Goal: Task Accomplishment & Management: Manage account settings

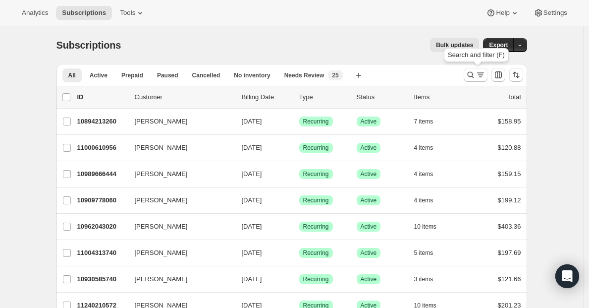
click at [471, 77] on icon "Search and filter results" at bounding box center [471, 75] width 10 height 10
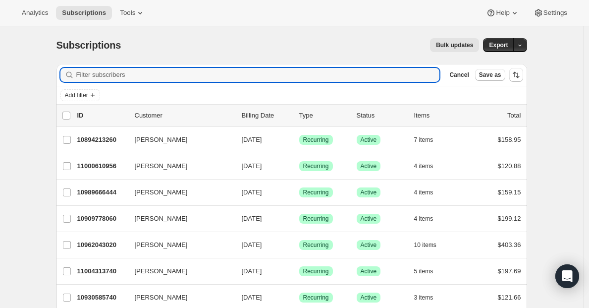
paste input "billh@c21connectrealty.com"
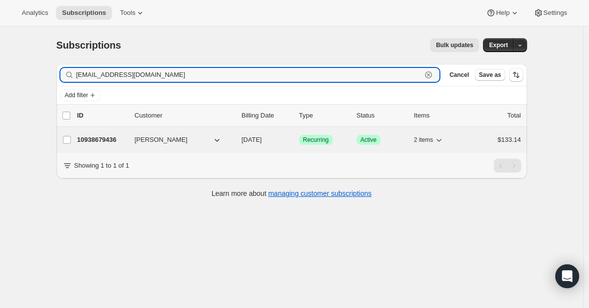
type input "billh@c21connectrealty.com"
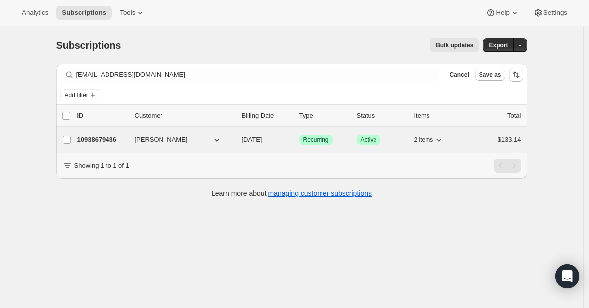
click at [99, 139] on p "10938679436" at bounding box center [102, 140] width 50 height 10
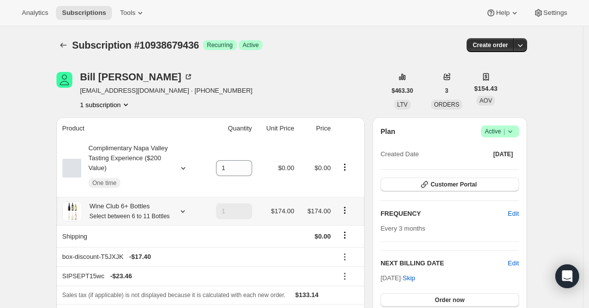
click at [349, 214] on icon "Product actions" at bounding box center [345, 210] width 10 height 10
click at [345, 229] on button "Edit box" at bounding box center [346, 234] width 29 height 16
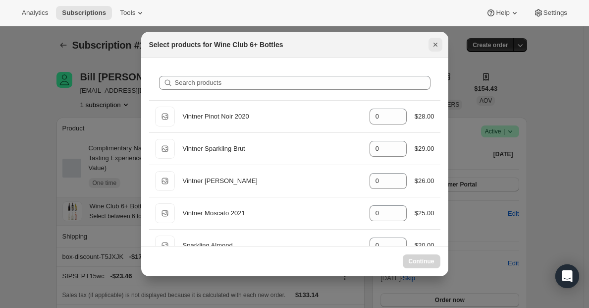
click at [434, 44] on icon "Close" at bounding box center [435, 45] width 4 height 4
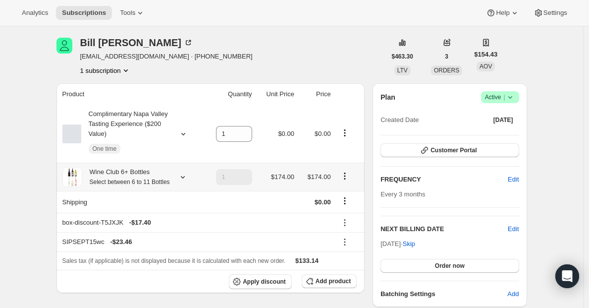
scroll to position [30, 0]
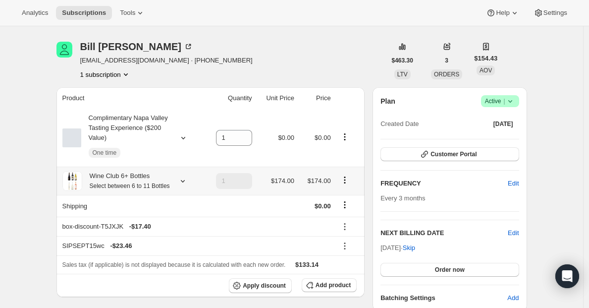
click at [345, 178] on icon "Product actions" at bounding box center [344, 176] width 1 height 1
click at [343, 204] on span "Edit box" at bounding box center [346, 204] width 23 height 7
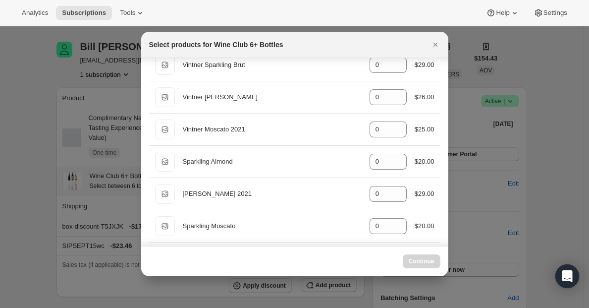
scroll to position [0, 0]
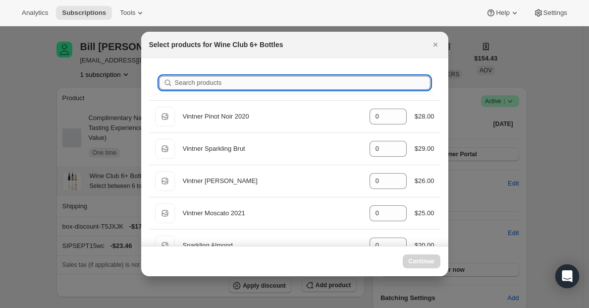
click at [232, 84] on input "Search products" at bounding box center [303, 83] width 256 height 14
type input "v"
type input "6"
type input "0"
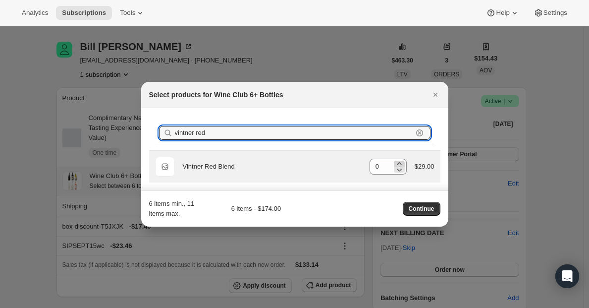
type input "vintner red"
click at [394, 160] on icon ":rg4:" at bounding box center [399, 163] width 10 height 10
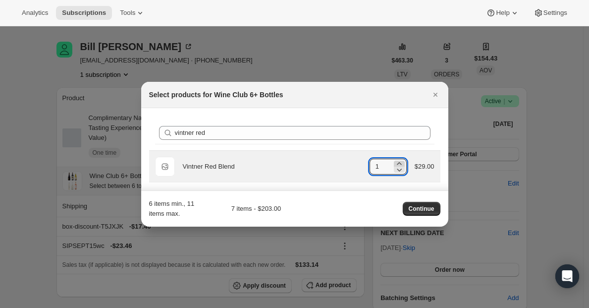
click at [400, 160] on icon ":rg4:" at bounding box center [399, 163] width 10 height 10
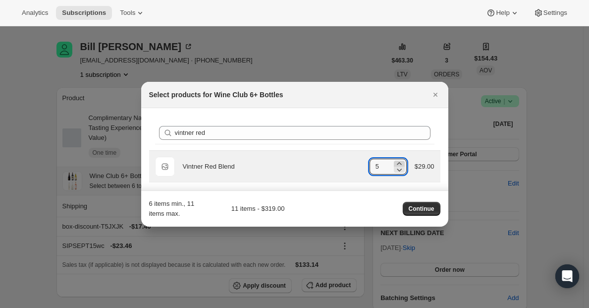
type input "6"
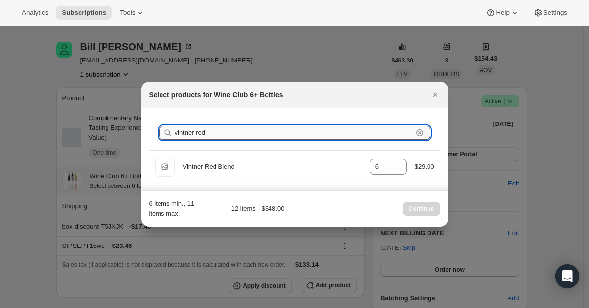
click at [279, 137] on input "vintner red" at bounding box center [294, 133] width 238 height 14
type input "vi"
type input "0"
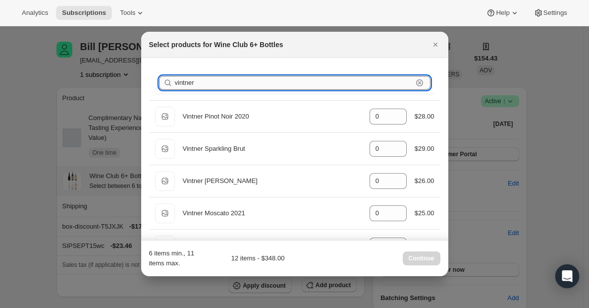
type input "vintner c"
type input "6"
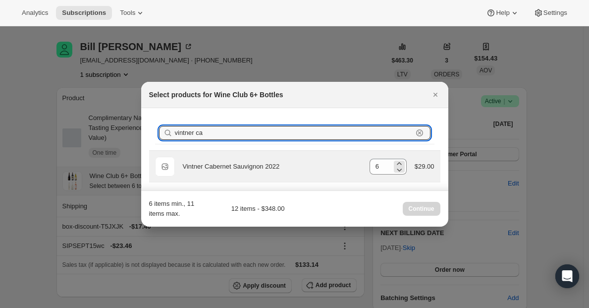
type input "vintner ca"
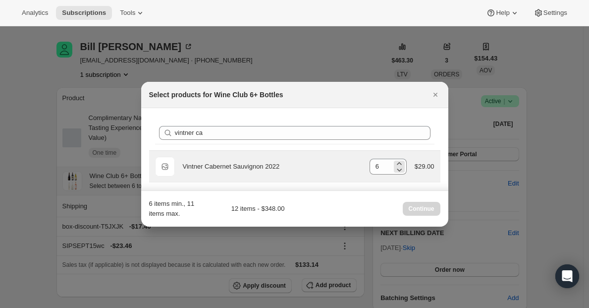
click at [394, 168] on div ":rg4:" at bounding box center [399, 166] width 11 height 12
click at [394, 168] on icon ":rg4:" at bounding box center [399, 169] width 10 height 10
click at [394, 158] on icon ":rg4:" at bounding box center [399, 163] width 10 height 10
type input "6"
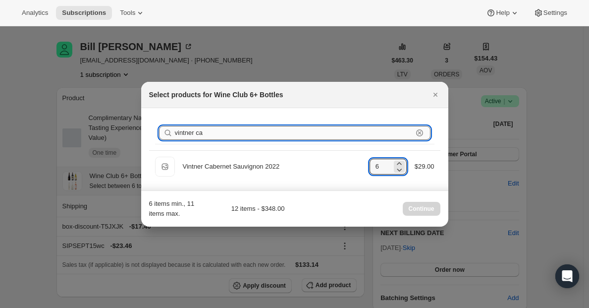
click at [292, 137] on input "vintner ca" at bounding box center [294, 133] width 238 height 14
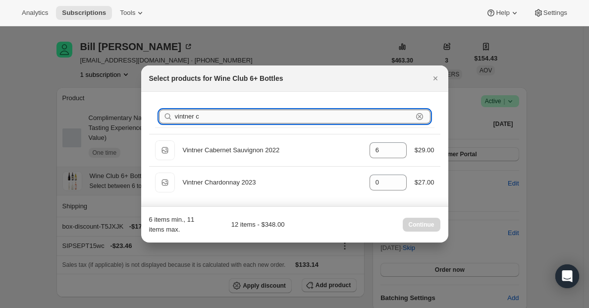
type input "vintner"
type input "0"
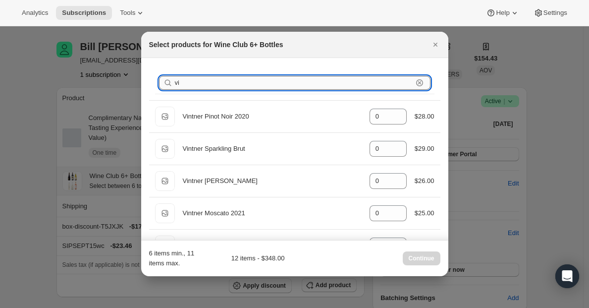
type input "v"
type input "0"
type input "6"
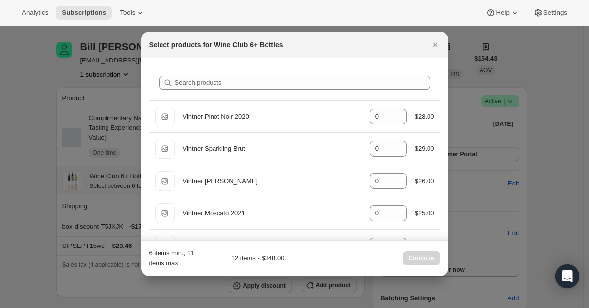
click at [424, 259] on div "Continue" at bounding box center [422, 258] width 38 height 14
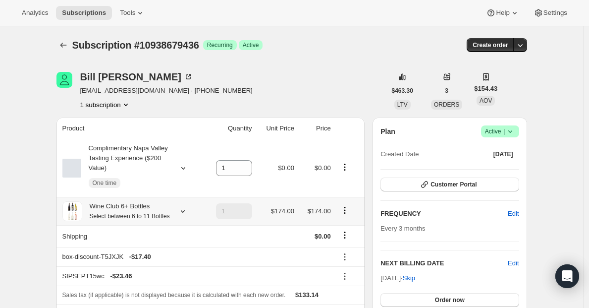
scroll to position [30, 0]
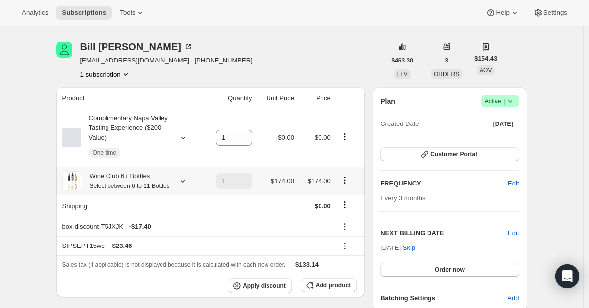
click at [348, 185] on icon "Product actions" at bounding box center [345, 180] width 10 height 10
click at [340, 216] on td at bounding box center [349, 206] width 31 height 22
click at [324, 292] on button "Add product" at bounding box center [329, 285] width 55 height 14
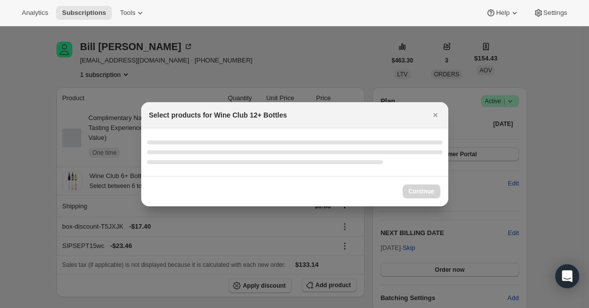
scroll to position [0, 0]
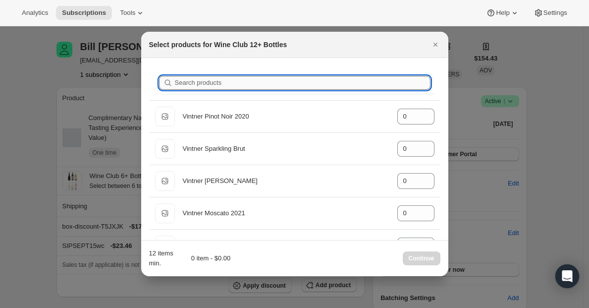
click at [257, 85] on input "Search products" at bounding box center [303, 83] width 256 height 14
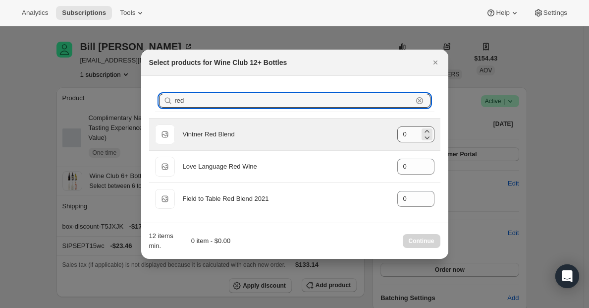
type input "red"
click at [415, 137] on input "0" at bounding box center [408, 134] width 22 height 16
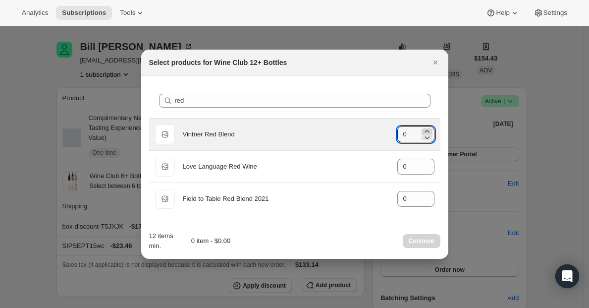
click at [427, 131] on icon ":rki:" at bounding box center [427, 131] width 10 height 10
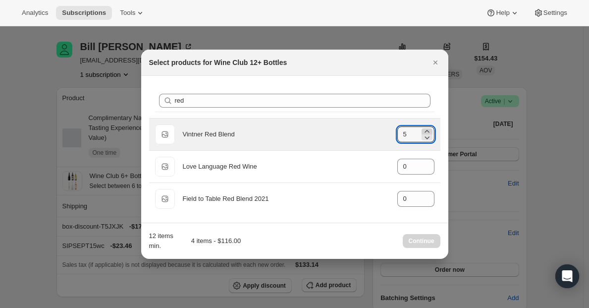
click at [427, 131] on icon ":rki:" at bounding box center [427, 131] width 10 height 10
type input "6"
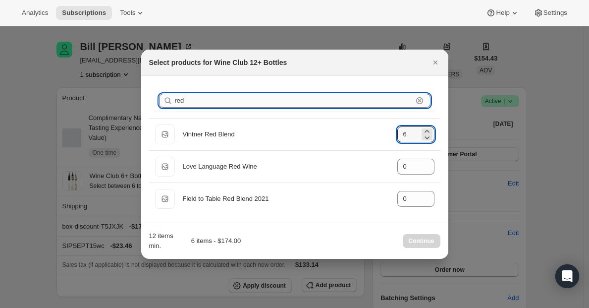
click at [367, 102] on input "red" at bounding box center [294, 101] width 238 height 14
type input "c"
type input "0"
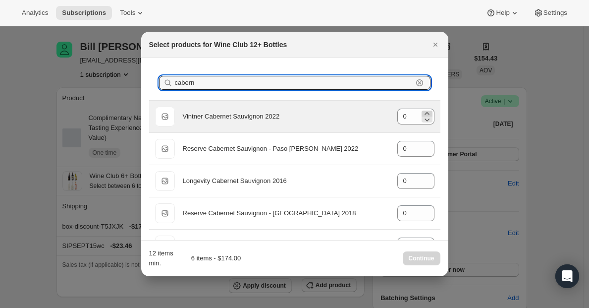
type input "cabern"
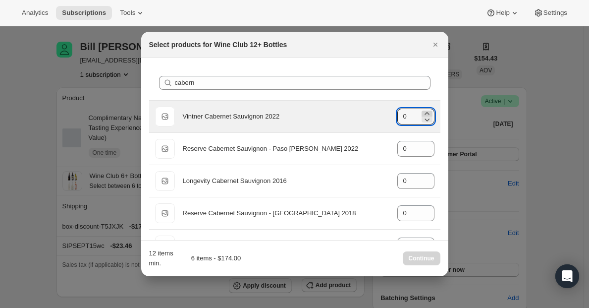
click at [422, 111] on icon ":rki:" at bounding box center [427, 113] width 10 height 10
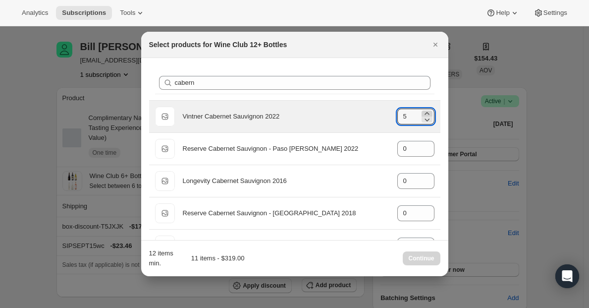
click at [422, 111] on icon ":rki:" at bounding box center [427, 113] width 10 height 10
type input "6"
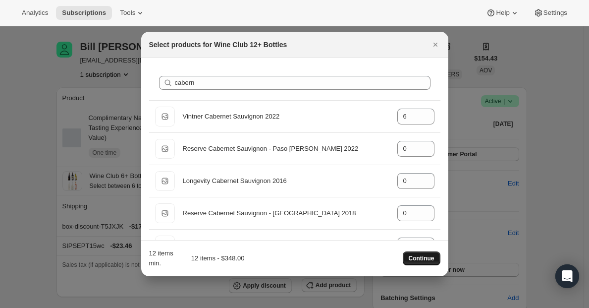
click at [418, 257] on span "Continue" at bounding box center [422, 258] width 26 height 8
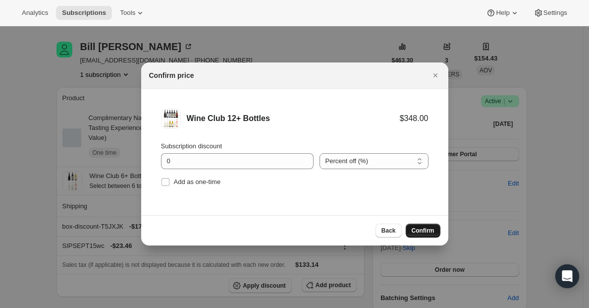
click at [420, 233] on span "Confirm" at bounding box center [423, 230] width 23 height 8
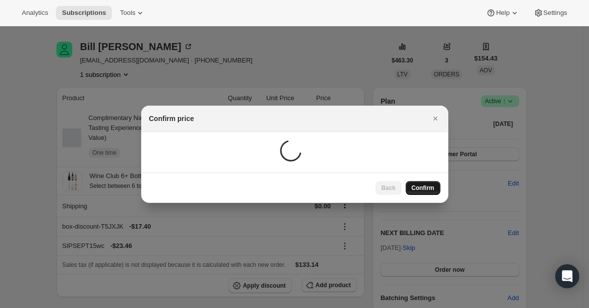
scroll to position [30, 0]
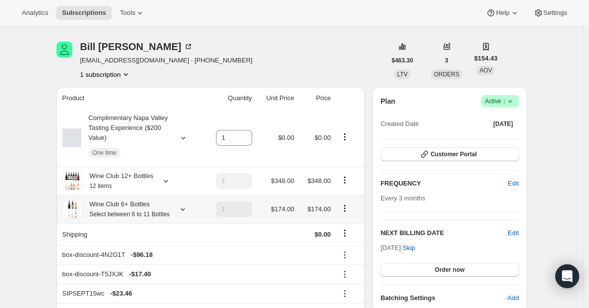
click at [348, 212] on icon "Product actions" at bounding box center [345, 208] width 10 height 10
click at [348, 235] on span "Edit box" at bounding box center [347, 232] width 23 height 7
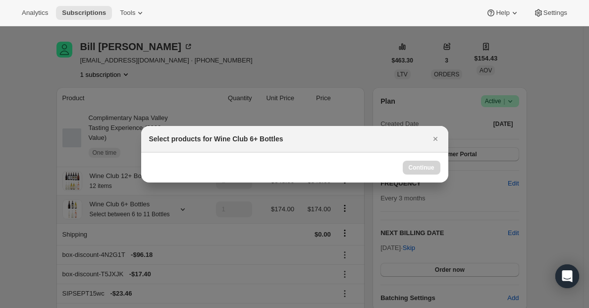
scroll to position [0, 0]
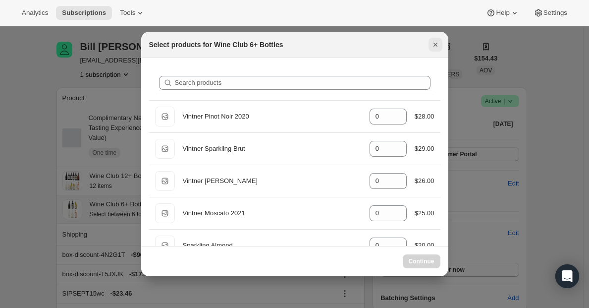
click at [435, 43] on icon "Close" at bounding box center [435, 45] width 10 height 10
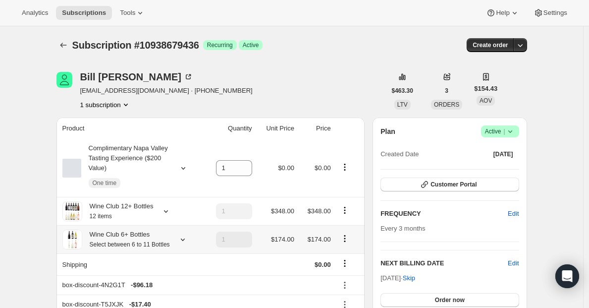
scroll to position [30, 0]
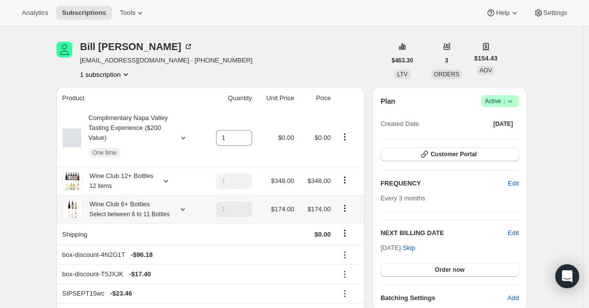
click at [346, 212] on icon "Product actions" at bounding box center [345, 208] width 10 height 10
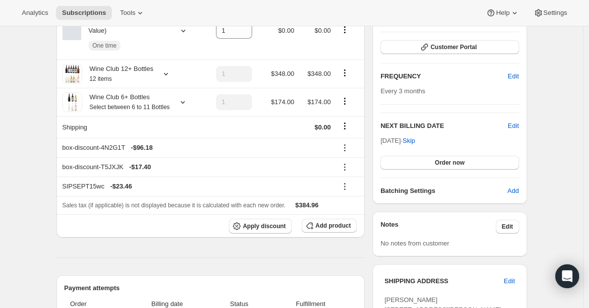
scroll to position [142, 0]
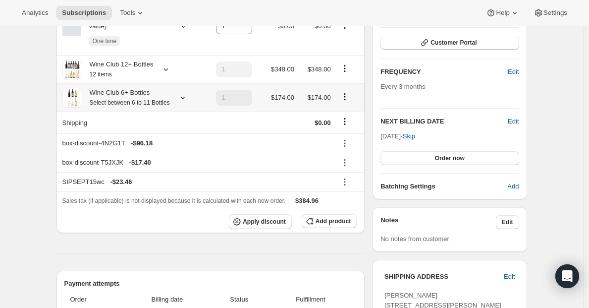
click at [347, 102] on icon "Product actions" at bounding box center [345, 97] width 10 height 10
click at [185, 99] on icon at bounding box center [183, 98] width 4 height 2
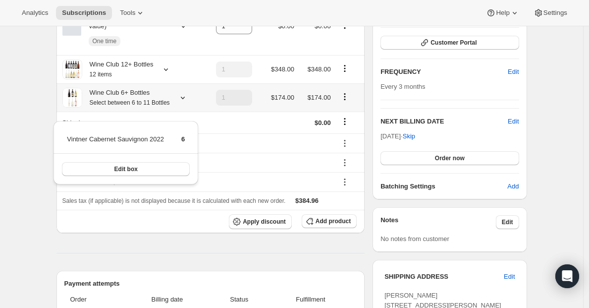
click at [185, 99] on icon at bounding box center [183, 98] width 4 height 2
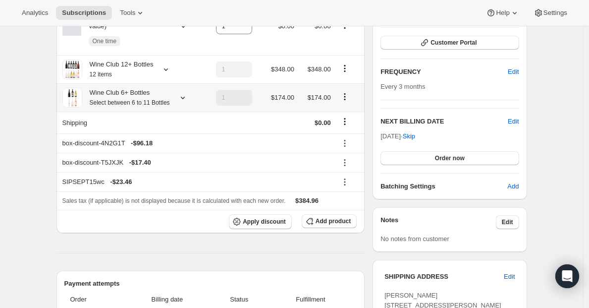
click at [349, 102] on icon "Product actions" at bounding box center [345, 97] width 10 height 10
click at [342, 124] on span "Edit box" at bounding box center [347, 120] width 23 height 7
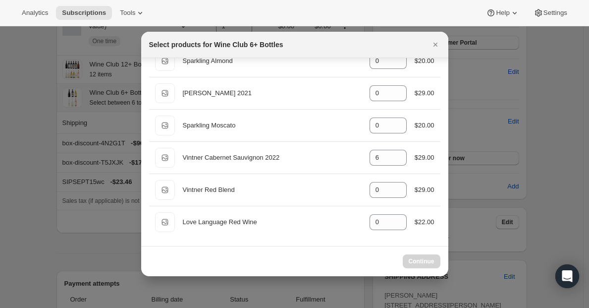
scroll to position [186, 0]
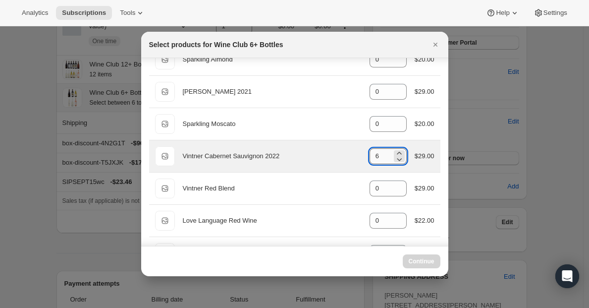
click at [382, 154] on input "6" at bounding box center [380, 156] width 22 height 16
click at [394, 158] on icon ":rvl:" at bounding box center [399, 159] width 10 height 10
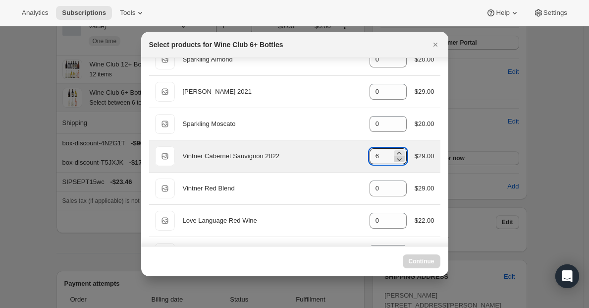
click at [394, 158] on icon ":rvl:" at bounding box center [399, 159] width 10 height 10
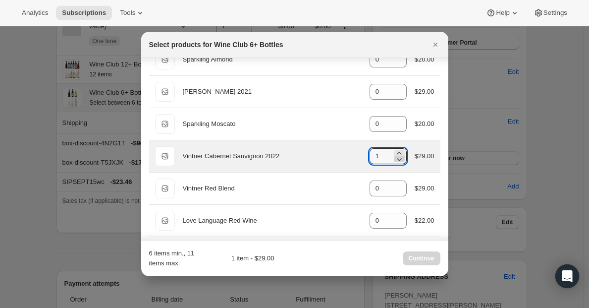
click at [394, 158] on icon ":rvl:" at bounding box center [399, 159] width 10 height 10
type input "0"
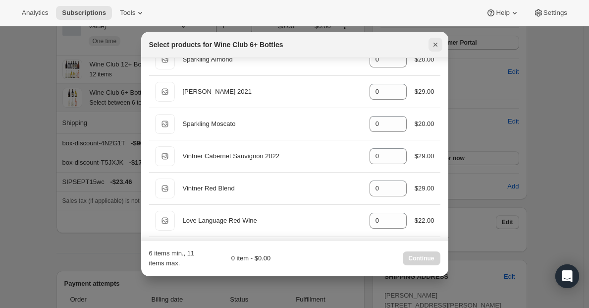
click at [429, 44] on button "Close" at bounding box center [435, 45] width 14 height 14
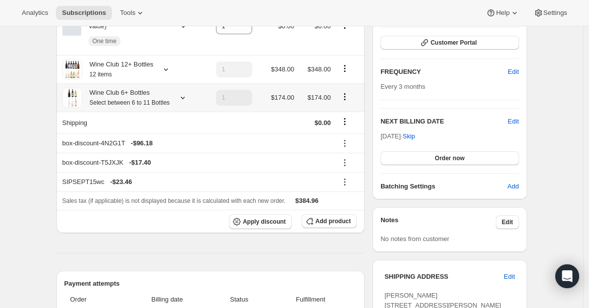
click at [350, 102] on icon "Product actions" at bounding box center [345, 97] width 10 height 10
click at [349, 102] on icon "Product actions" at bounding box center [345, 97] width 10 height 10
click at [346, 120] on span "Edit box" at bounding box center [347, 120] width 23 height 7
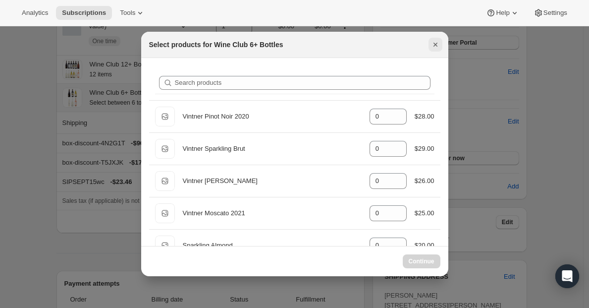
click at [433, 49] on icon "Close" at bounding box center [435, 45] width 10 height 10
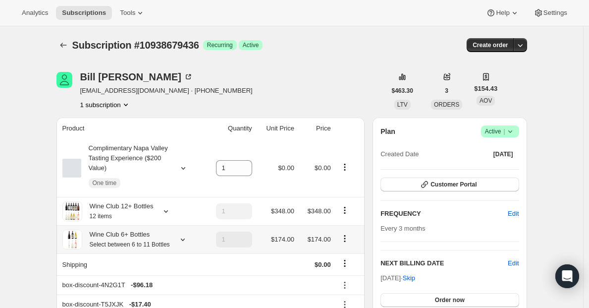
scroll to position [142, 0]
click at [350, 243] on icon "Product actions" at bounding box center [345, 238] width 10 height 10
click at [346, 273] on button "Remove" at bounding box center [348, 280] width 30 height 16
type input "0"
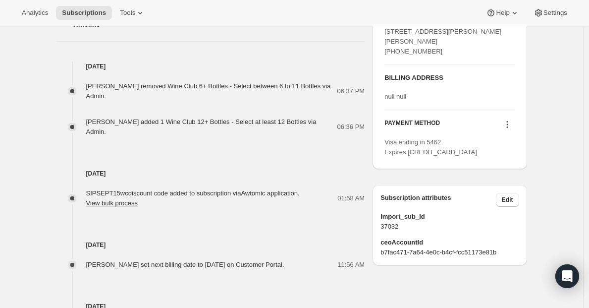
scroll to position [422, 0]
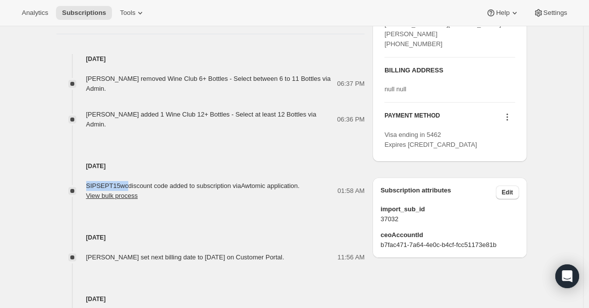
drag, startPoint x: 87, startPoint y: 174, endPoint x: 130, endPoint y: 175, distance: 43.1
click at [130, 181] on div "SIPSEPT15wc discount code added to subscription via Awtomic application . View …" at bounding box center [210, 191] width 309 height 20
copy span "SIPSEPT15wc"
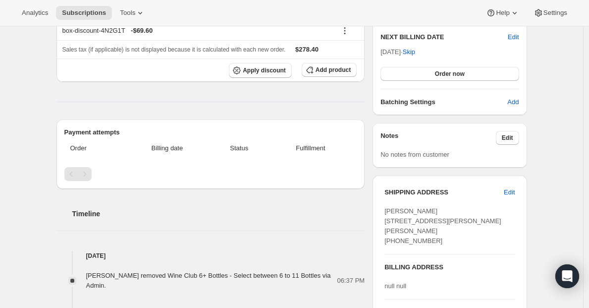
scroll to position [221, 0]
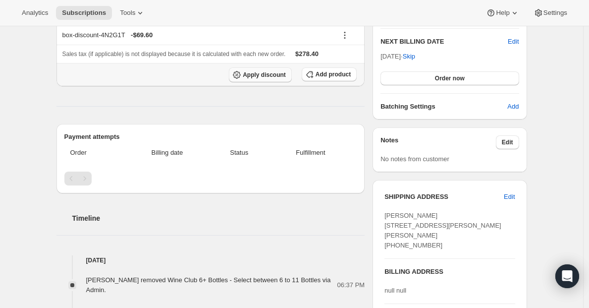
click at [249, 78] on span "Apply discount" at bounding box center [264, 75] width 43 height 8
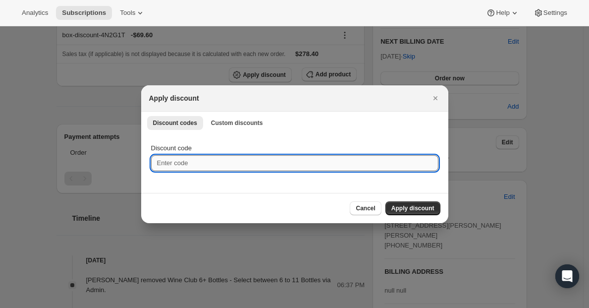
paste input "SIPSEPT15wc"
click at [191, 168] on input "SIPSEPT15wc" at bounding box center [294, 163] width 287 height 16
type input "SIPSEPT15wc"
click at [407, 207] on span "Apply discount" at bounding box center [412, 208] width 43 height 8
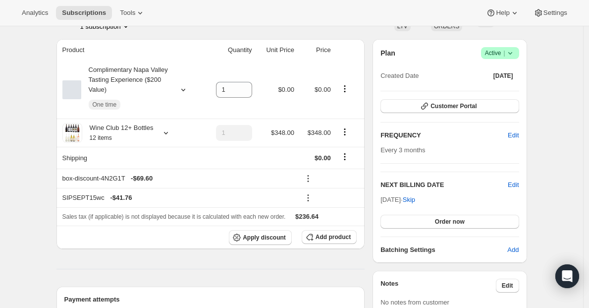
scroll to position [83, 0]
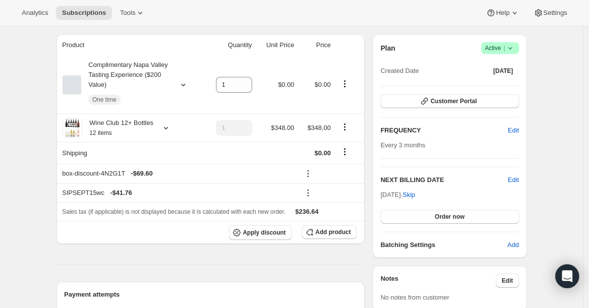
click at [428, 224] on div "Plan Success Active | Created Date Jan 31, 2024 Customer Portal FREQUENCY Edit …" at bounding box center [449, 146] width 138 height 208
click at [430, 217] on button "Order now" at bounding box center [449, 217] width 138 height 14
click at [422, 210] on button "Click to confirm" at bounding box center [449, 217] width 138 height 14
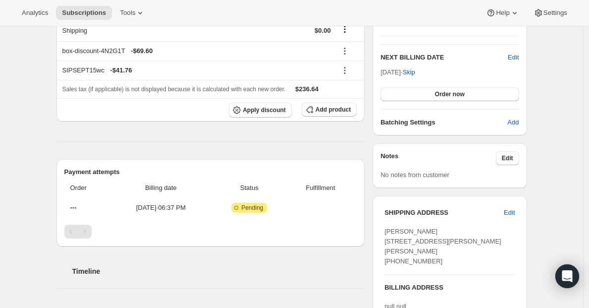
scroll to position [215, 0]
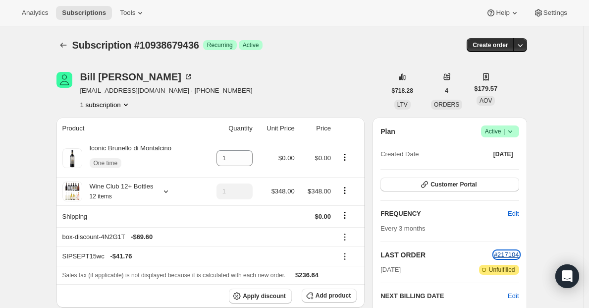
click at [510, 257] on span "#217104" at bounding box center [506, 254] width 25 height 7
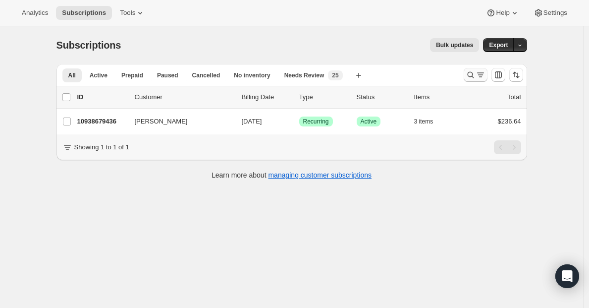
click at [475, 71] on icon "Search and filter results" at bounding box center [471, 75] width 10 height 10
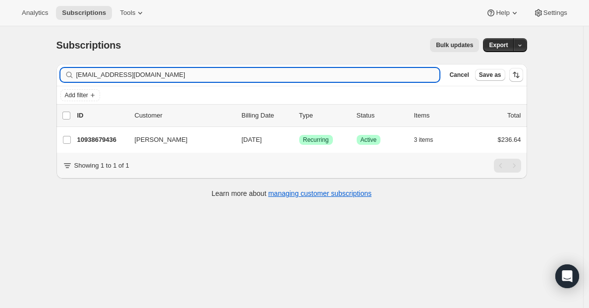
click at [154, 77] on input "billh@c21connectrealty.com" at bounding box center [258, 75] width 364 height 14
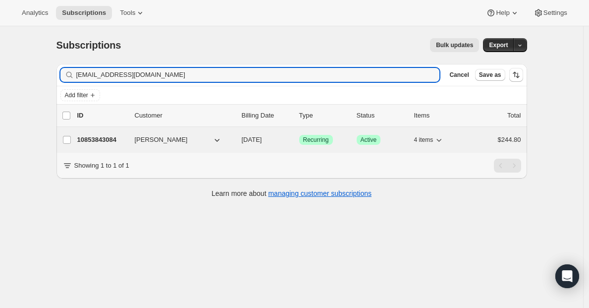
type input "janissadelosangeles@aol.com"
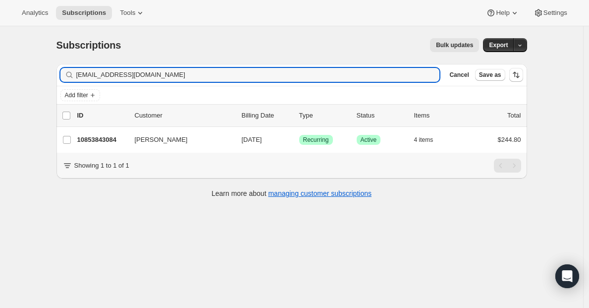
drag, startPoint x: 89, startPoint y: 140, endPoint x: 351, endPoint y: 89, distance: 266.5
click at [90, 140] on p "10853843084" at bounding box center [102, 140] width 50 height 10
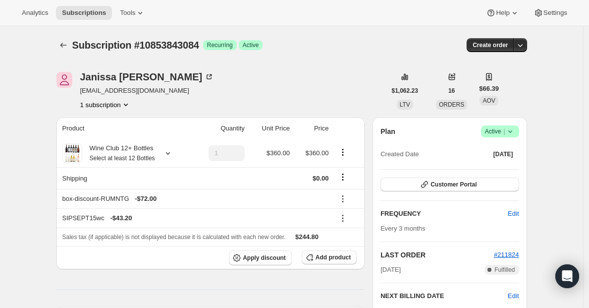
click at [495, 126] on span "Success Active |" at bounding box center [500, 131] width 38 height 12
click at [487, 168] on span "Cancel subscription" at bounding box center [500, 167] width 56 height 7
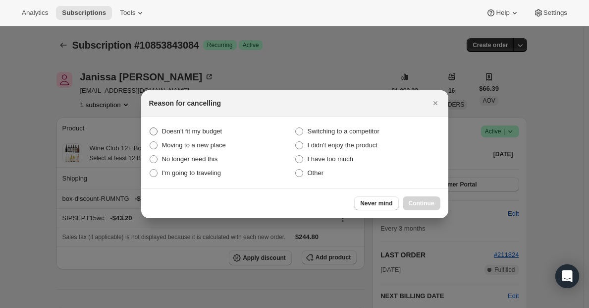
click at [182, 130] on span "Doesn't fit my budget" at bounding box center [192, 130] width 60 height 7
click at [150, 128] on budget "Doesn't fit my budget" at bounding box center [150, 127] width 0 height 0
radio budget "true"
click at [416, 205] on span "Continue" at bounding box center [422, 203] width 26 height 8
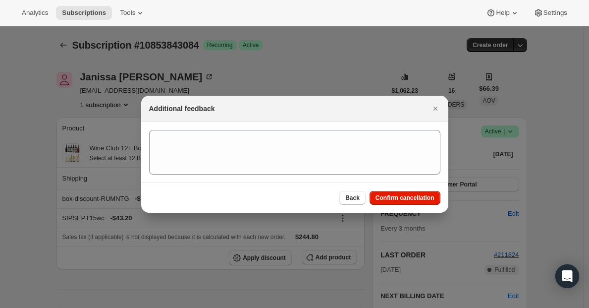
drag, startPoint x: 419, startPoint y: 201, endPoint x: 161, endPoint y: 12, distance: 319.4
click at [419, 201] on span "Confirm cancellation" at bounding box center [404, 198] width 59 height 8
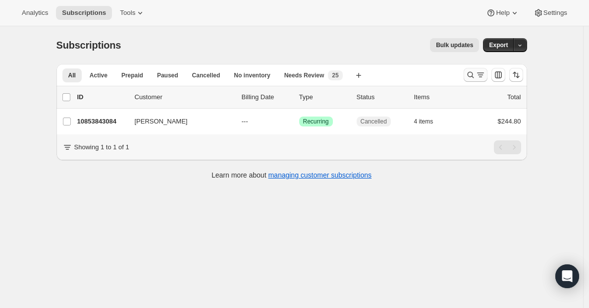
click at [475, 77] on icon "Search and filter results" at bounding box center [471, 75] width 10 height 10
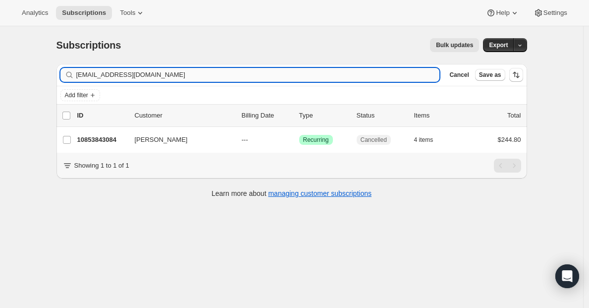
click at [262, 74] on input "janissadelosangeles@aol.com" at bounding box center [258, 75] width 364 height 14
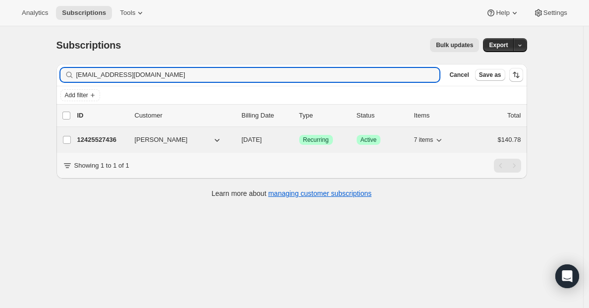
type input "bevmorrato@gmail.com"
click at [101, 141] on p "12425527436" at bounding box center [102, 140] width 50 height 10
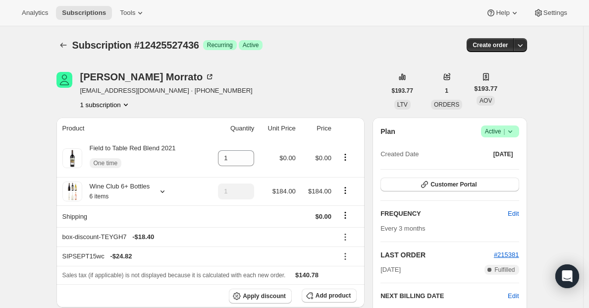
click at [504, 132] on span "Active |" at bounding box center [500, 131] width 30 height 10
click at [483, 172] on button "Cancel subscription" at bounding box center [500, 167] width 62 height 16
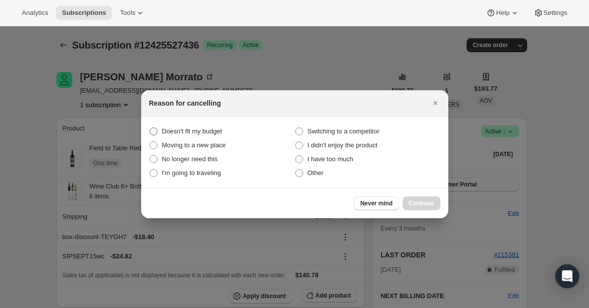
click at [210, 127] on span "Doesn't fit my budget" at bounding box center [192, 130] width 60 height 7
click at [150, 127] on budget "Doesn't fit my budget" at bounding box center [150, 127] width 0 height 0
radio budget "true"
click at [431, 203] on span "Continue" at bounding box center [422, 203] width 26 height 8
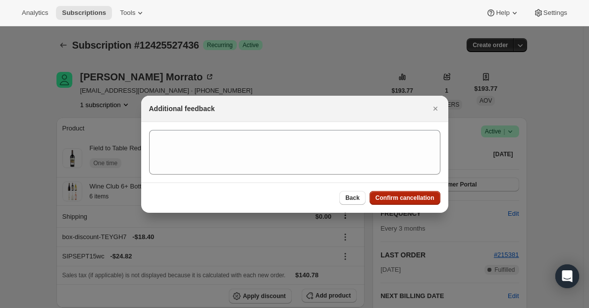
click at [431, 203] on button "Confirm cancellation" at bounding box center [404, 198] width 71 height 14
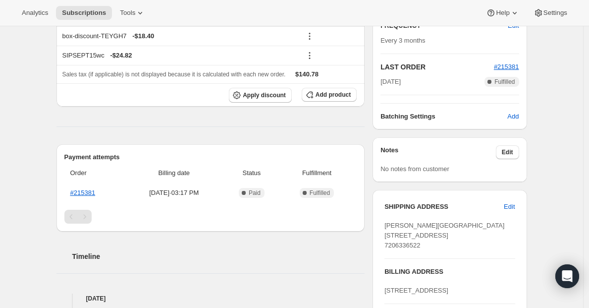
scroll to position [247, 0]
click at [510, 65] on span "#215381" at bounding box center [506, 65] width 25 height 7
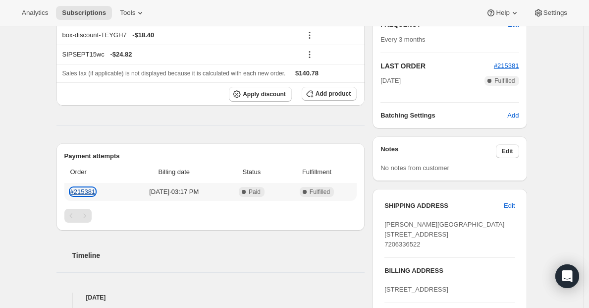
click at [85, 190] on link "#215381" at bounding box center [82, 191] width 25 height 7
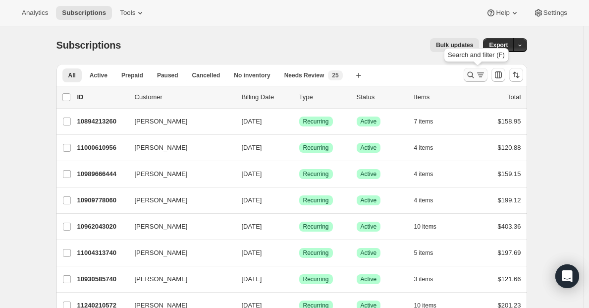
click at [475, 78] on icon "Search and filter results" at bounding box center [471, 75] width 10 height 10
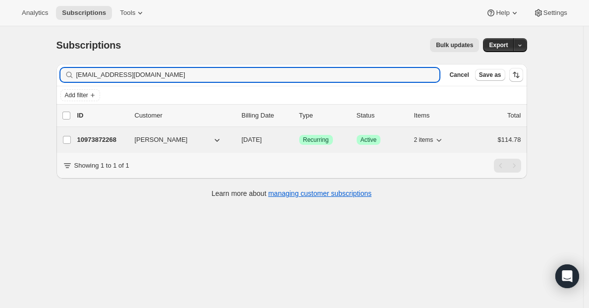
type input "[EMAIL_ADDRESS][DOMAIN_NAME]"
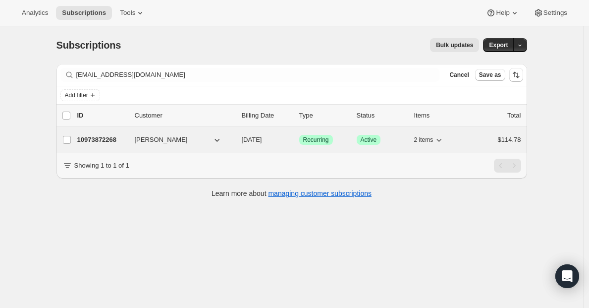
click at [92, 138] on p "10973872268" at bounding box center [102, 140] width 50 height 10
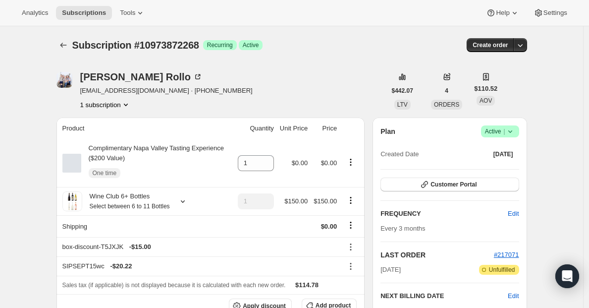
click at [508, 127] on icon at bounding box center [510, 131] width 10 height 10
click at [490, 167] on span "Cancel subscription" at bounding box center [500, 167] width 56 height 7
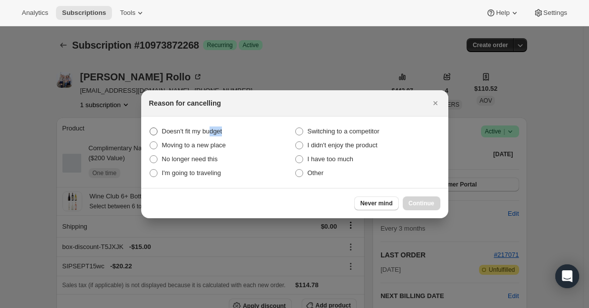
click at [212, 135] on label "Doesn't fit my budget" at bounding box center [222, 131] width 146 height 14
click at [215, 130] on span "Doesn't fit my budget" at bounding box center [192, 130] width 60 height 7
click at [150, 128] on budget "Doesn't fit my budget" at bounding box center [150, 127] width 0 height 0
radio budget "true"
click at [425, 203] on span "Continue" at bounding box center [422, 203] width 26 height 8
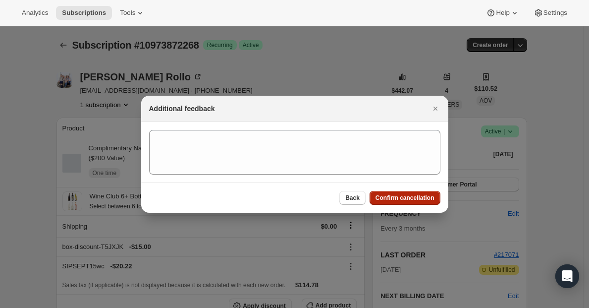
click at [424, 200] on span "Confirm cancellation" at bounding box center [404, 198] width 59 height 8
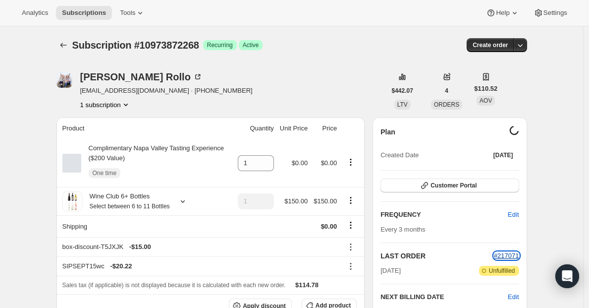
click at [513, 255] on span "#217071" at bounding box center [506, 255] width 25 height 7
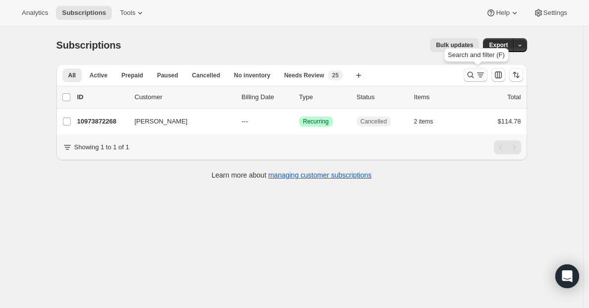
click at [475, 78] on icon "Search and filter results" at bounding box center [471, 75] width 10 height 10
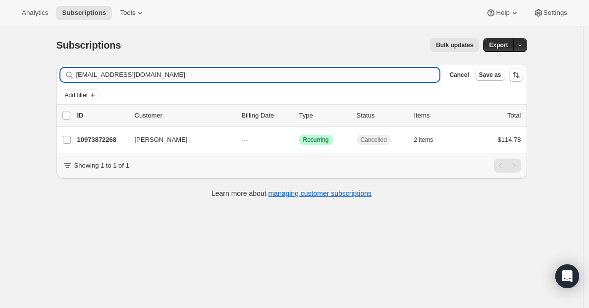
click at [229, 73] on input "dannilynn84@hotmail.com" at bounding box center [258, 75] width 364 height 14
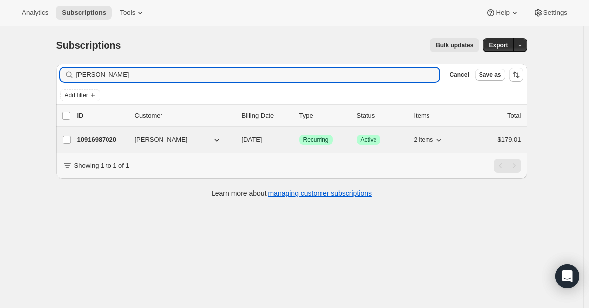
type input "Kathy McKinnon"
drag, startPoint x: 103, startPoint y: 140, endPoint x: 162, endPoint y: 136, distance: 59.5
click at [103, 140] on p "10916987020" at bounding box center [102, 140] width 50 height 10
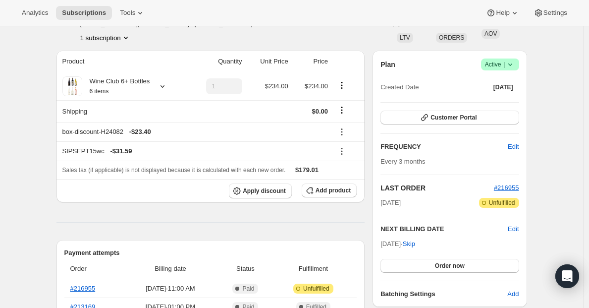
scroll to position [89, 0]
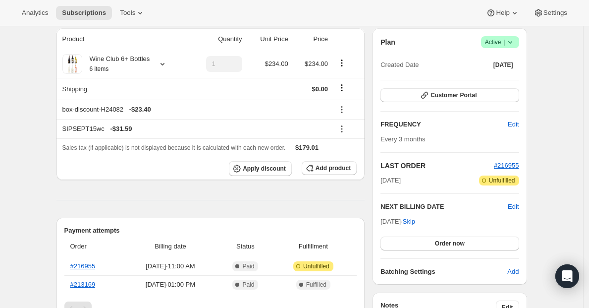
drag, startPoint x: 491, startPoint y: 164, endPoint x: 523, endPoint y: 164, distance: 31.2
click at [523, 164] on div "Plan Success Active | Created Date Sep 20, 2024 Customer Portal FREQUENCY Edit …" at bounding box center [449, 156] width 154 height 256
drag, startPoint x: 523, startPoint y: 164, endPoint x: 495, endPoint y: 164, distance: 27.7
click at [495, 164] on div "Plan Success Active | Created Date Sep 20, 2024 Customer Portal FREQUENCY Edit …" at bounding box center [449, 156] width 154 height 256
click at [504, 163] on span "#216955" at bounding box center [506, 164] width 25 height 7
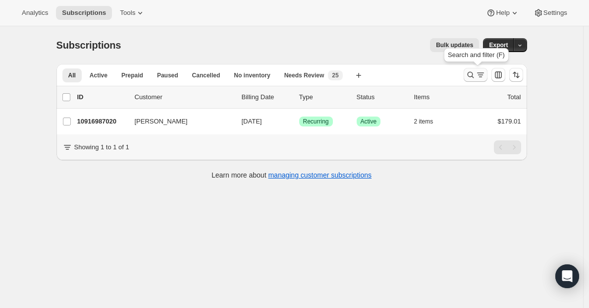
click at [482, 72] on icon "Search and filter results" at bounding box center [480, 75] width 10 height 10
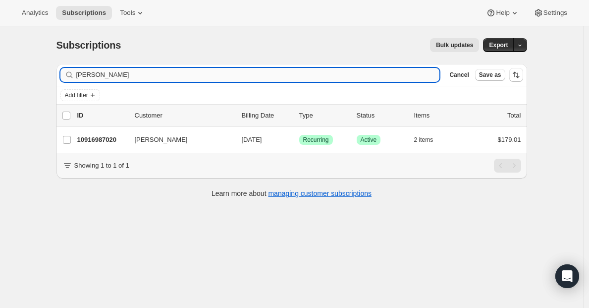
click at [249, 71] on input "Kathy McKinnon" at bounding box center [258, 75] width 364 height 14
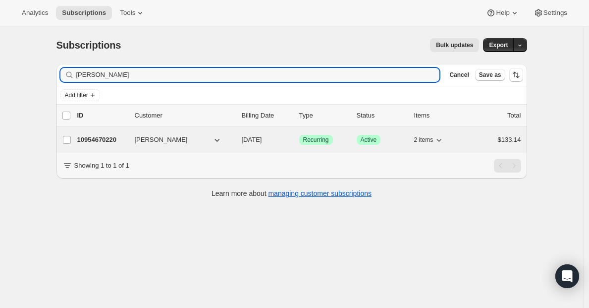
type input "Joanne Goza"
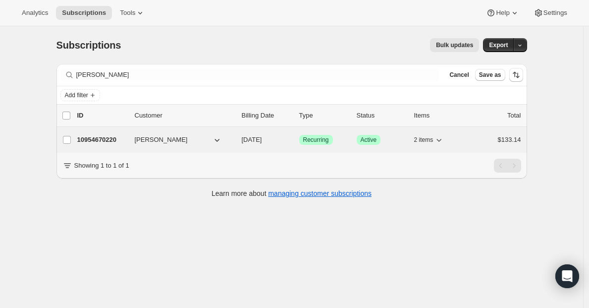
click at [85, 139] on p "10954670220" at bounding box center [102, 140] width 50 height 10
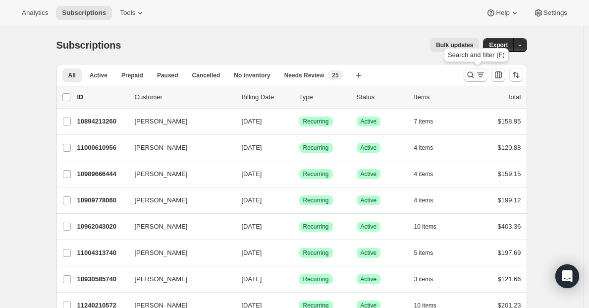
click at [468, 74] on icon "Search and filter results" at bounding box center [471, 75] width 10 height 10
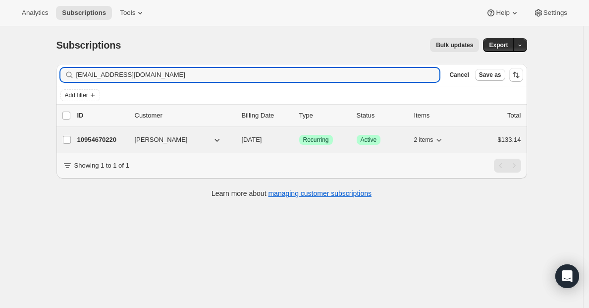
type input "[EMAIL_ADDRESS][DOMAIN_NAME]"
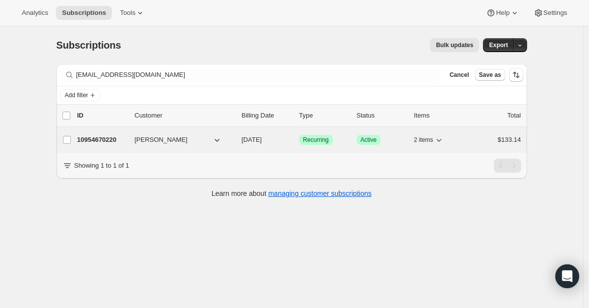
click at [103, 140] on p "10954670220" at bounding box center [102, 140] width 50 height 10
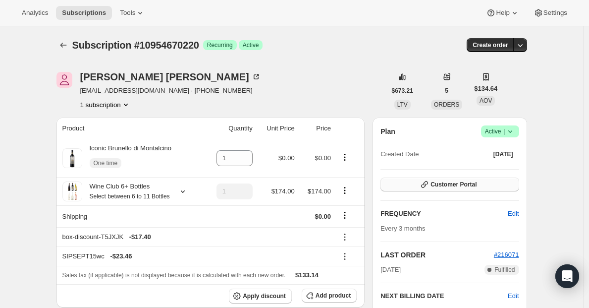
click at [476, 183] on span "Customer Portal" at bounding box center [453, 184] width 46 height 8
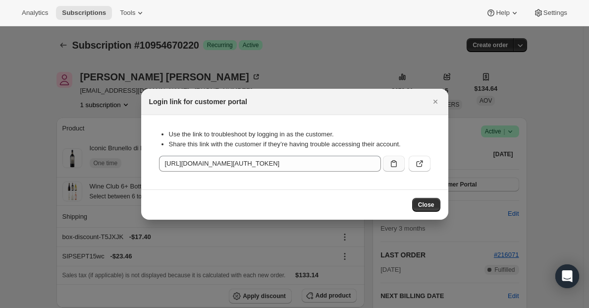
click at [395, 159] on icon ":rc8:" at bounding box center [394, 163] width 10 height 10
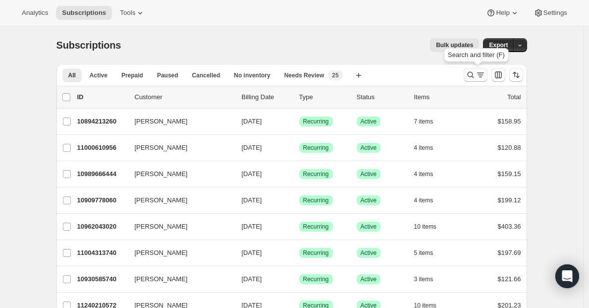
click at [481, 76] on icon "Search and filter results" at bounding box center [480, 75] width 10 height 10
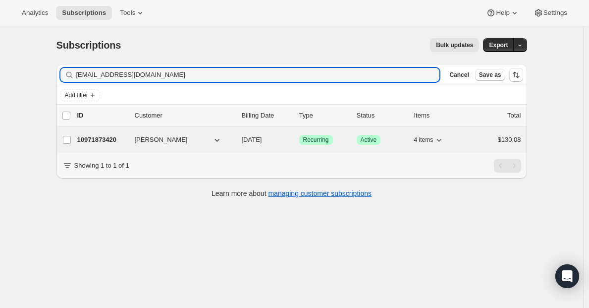
type input "[EMAIL_ADDRESS][DOMAIN_NAME]"
click at [96, 141] on p "10971873420" at bounding box center [102, 140] width 50 height 10
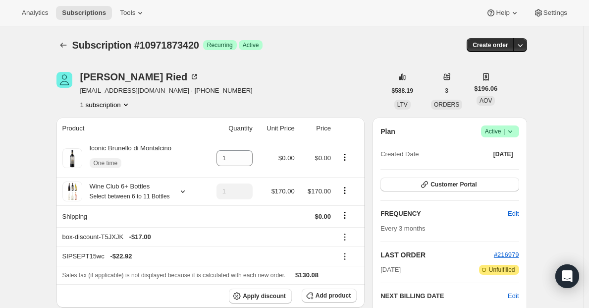
click at [497, 132] on span "Active |" at bounding box center [500, 131] width 30 height 10
click at [491, 163] on span "Cancel subscription" at bounding box center [500, 168] width 56 height 10
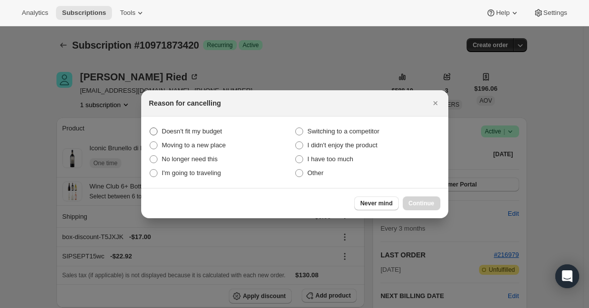
click at [178, 132] on span "Doesn't fit my budget" at bounding box center [192, 130] width 60 height 7
click at [150, 128] on budget "Doesn't fit my budget" at bounding box center [150, 127] width 0 height 0
radio budget "true"
click at [409, 206] on span "Continue" at bounding box center [422, 203] width 26 height 8
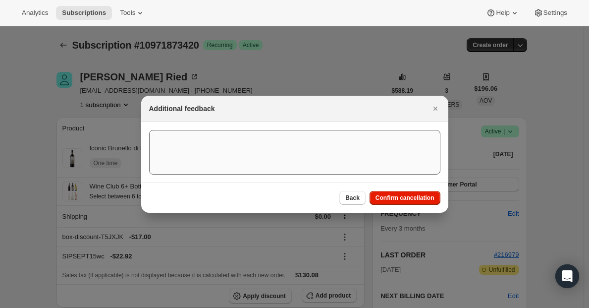
drag, startPoint x: 413, startPoint y: 201, endPoint x: 341, endPoint y: 165, distance: 80.2
click at [413, 201] on button "Confirm cancellation" at bounding box center [404, 198] width 71 height 14
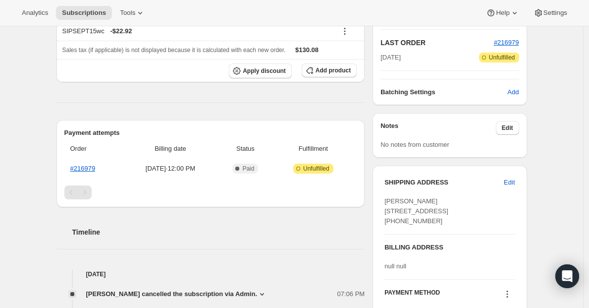
scroll to position [263, 0]
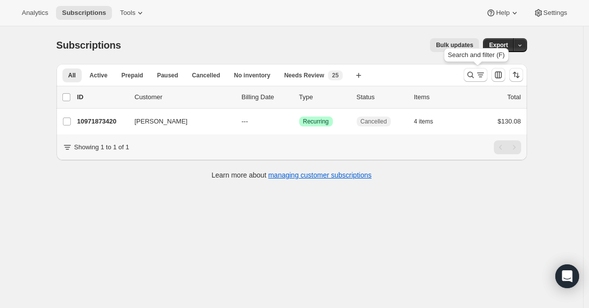
click at [483, 78] on icon "Search and filter results" at bounding box center [480, 75] width 10 height 10
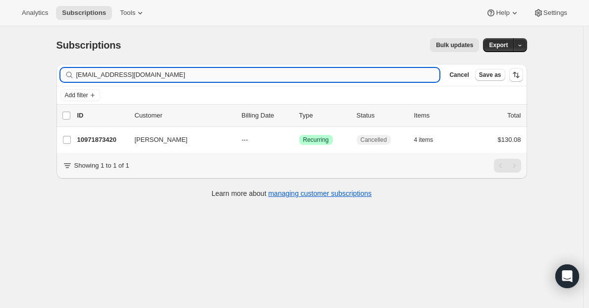
click at [290, 75] on input "[EMAIL_ADDRESS][DOMAIN_NAME]" at bounding box center [258, 75] width 364 height 14
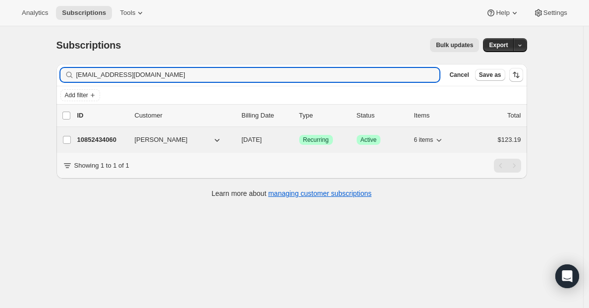
type input "[EMAIL_ADDRESS][DOMAIN_NAME]"
click at [116, 141] on p "10852434060" at bounding box center [102, 140] width 50 height 10
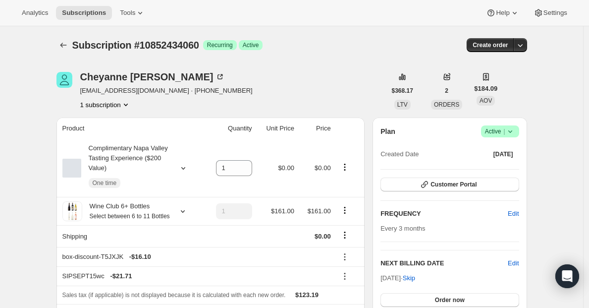
click at [503, 136] on span "Success Active |" at bounding box center [500, 131] width 38 height 12
click at [481, 165] on span "Cancel subscription" at bounding box center [500, 167] width 56 height 7
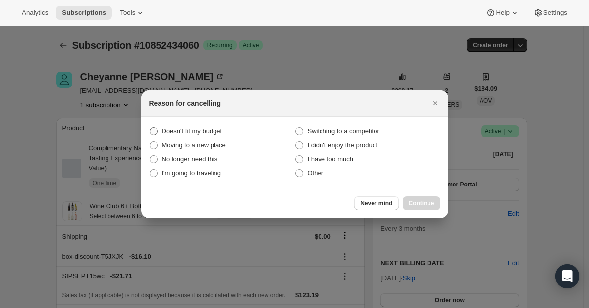
click at [208, 127] on span "Doesn't fit my budget" at bounding box center [192, 130] width 60 height 7
click at [150, 127] on budget "Doesn't fit my budget" at bounding box center [150, 127] width 0 height 0
radio budget "true"
click at [415, 203] on span "Continue" at bounding box center [422, 203] width 26 height 8
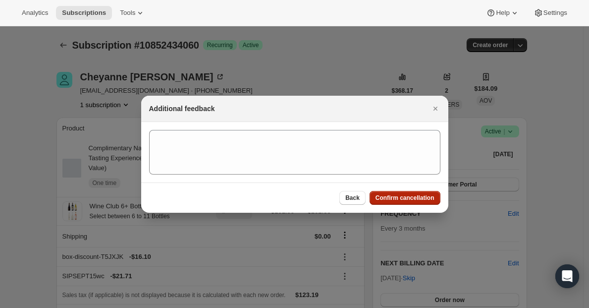
click at [415, 199] on span "Confirm cancellation" at bounding box center [404, 198] width 59 height 8
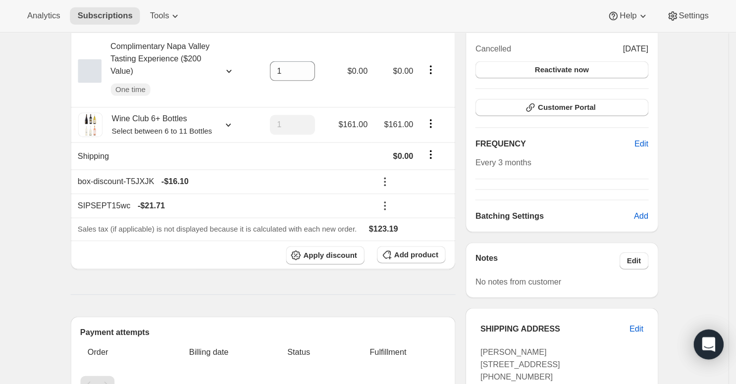
scroll to position [157, 0]
